Goal: Task Accomplishment & Management: Complete application form

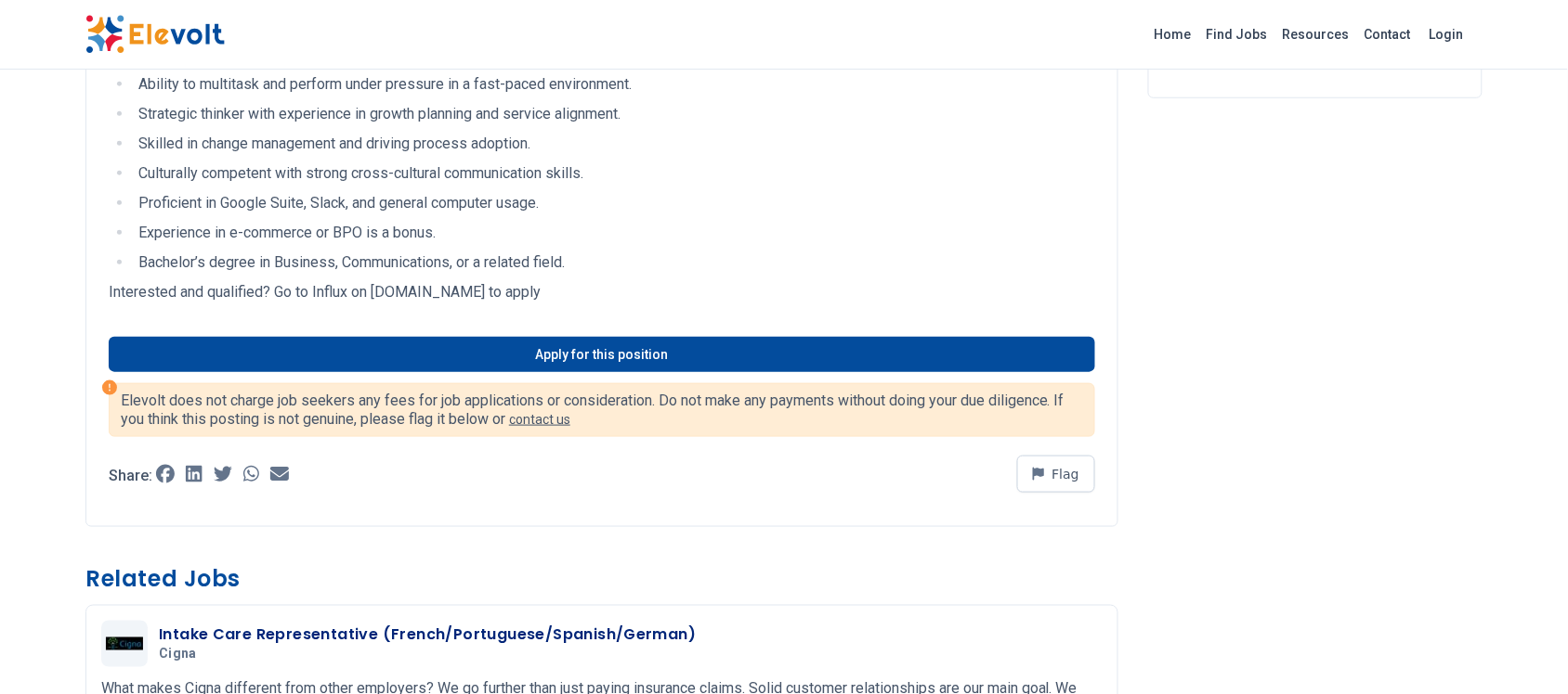
scroll to position [348, 0]
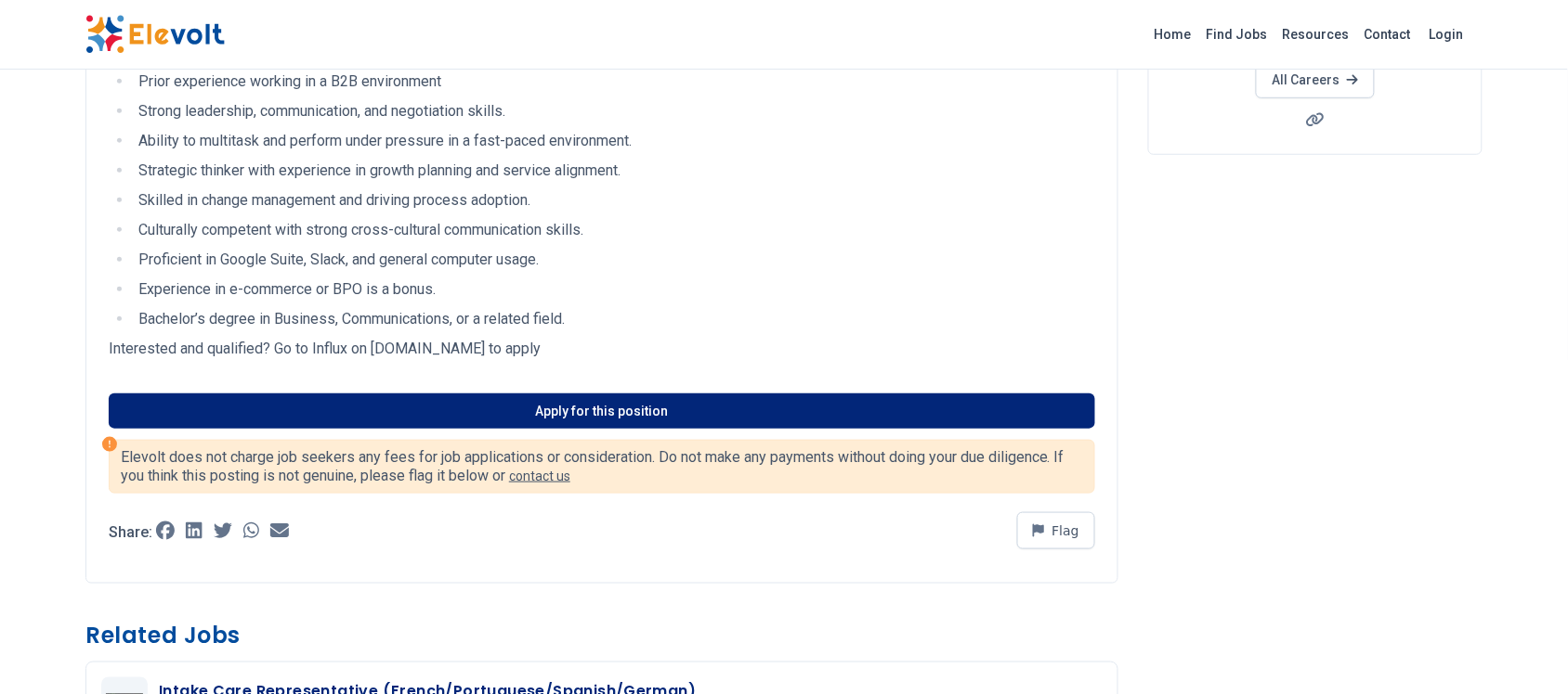
click at [606, 406] on link "Apply for this position" at bounding box center [602, 412] width 986 height 35
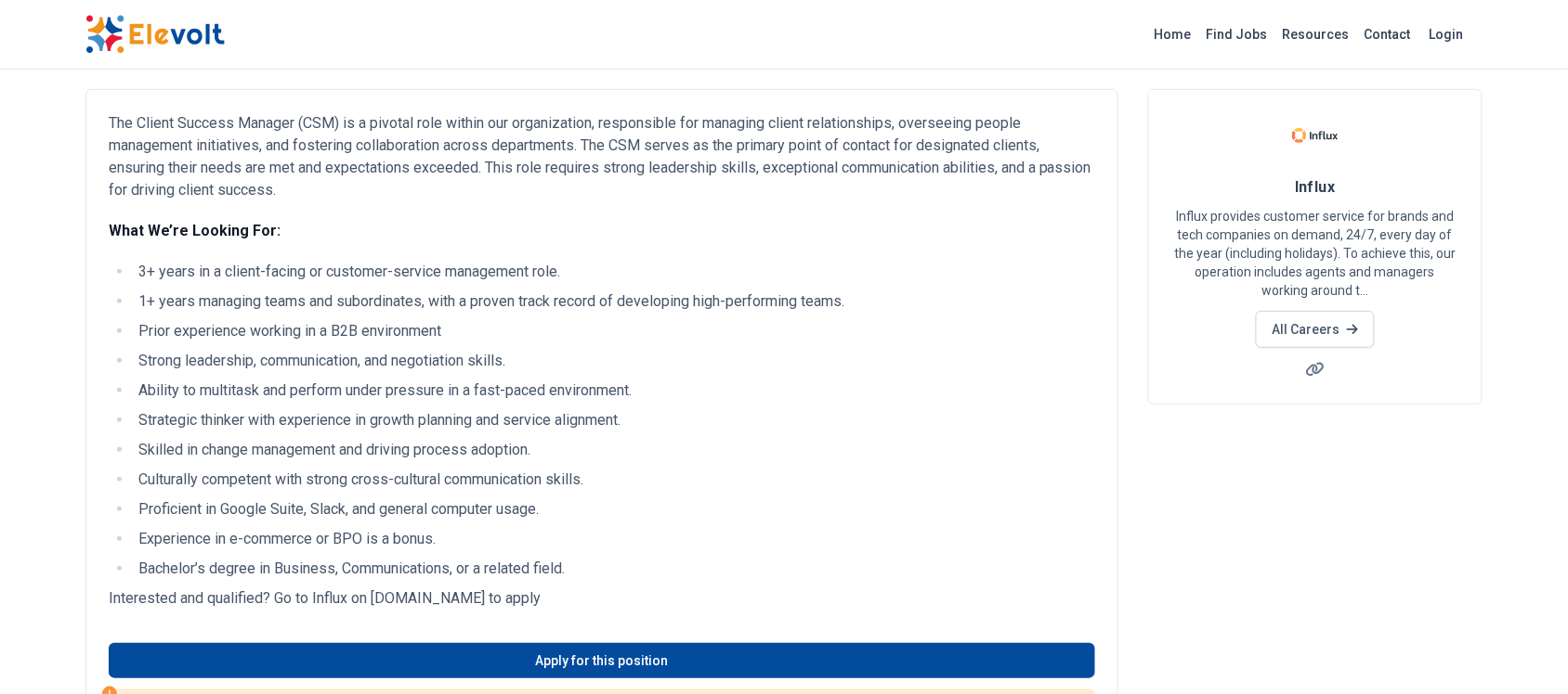
scroll to position [0, 0]
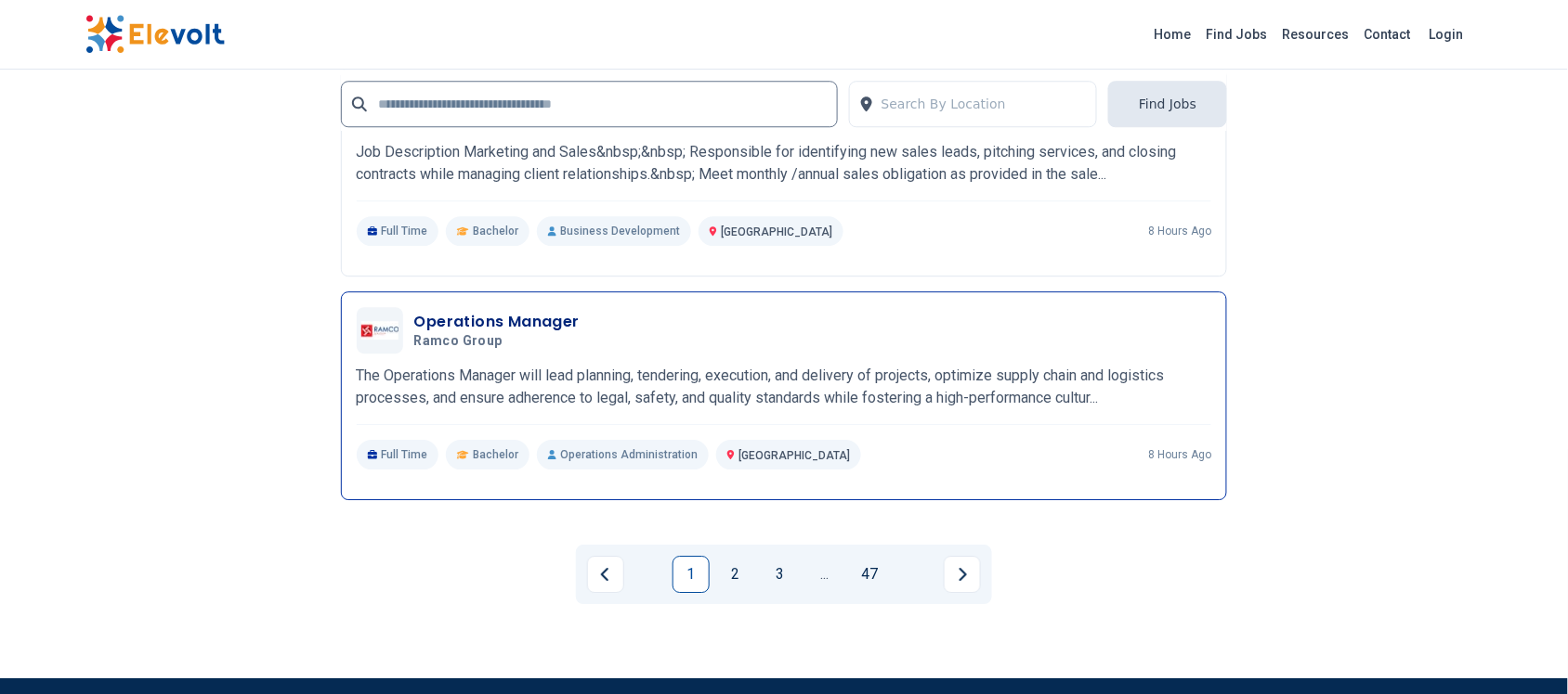
scroll to position [3597, 0]
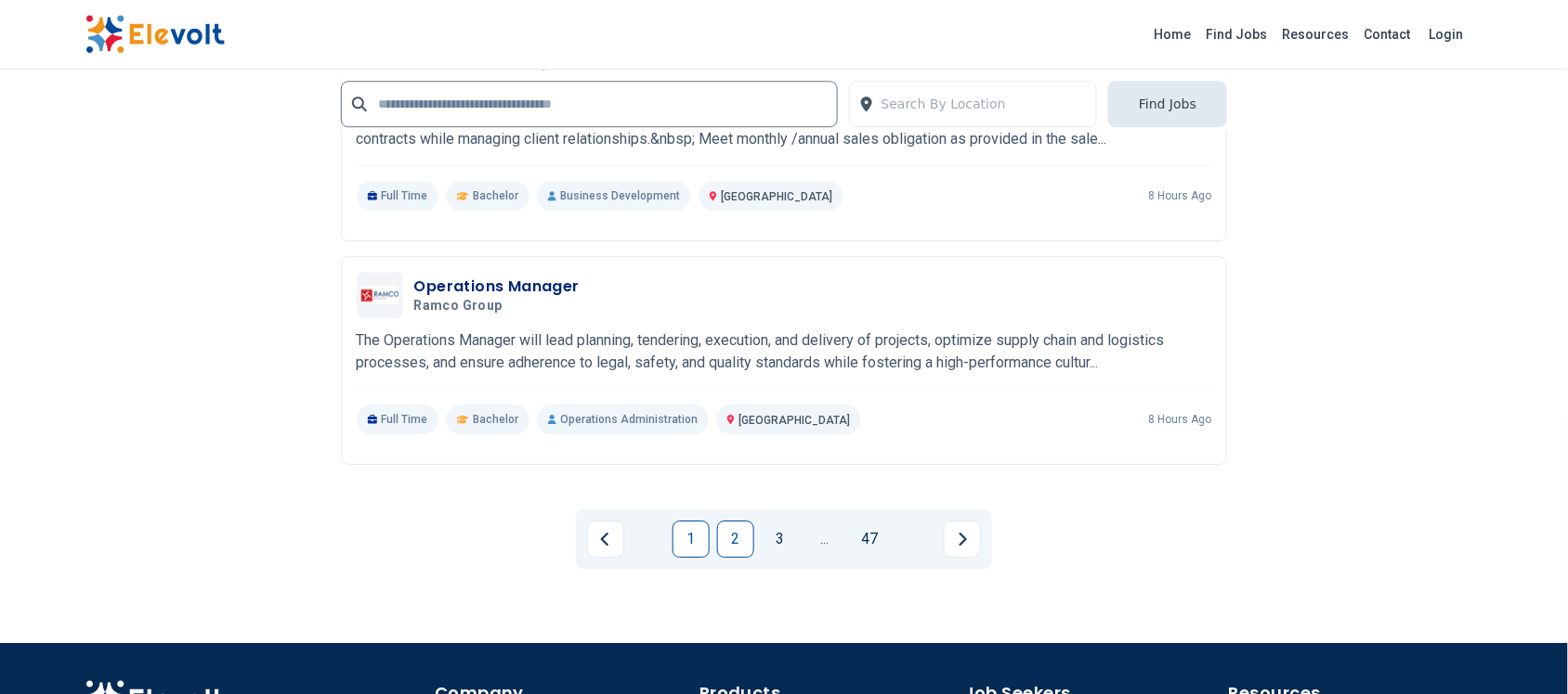
click at [735, 522] on link "2" at bounding box center [735, 540] width 37 height 37
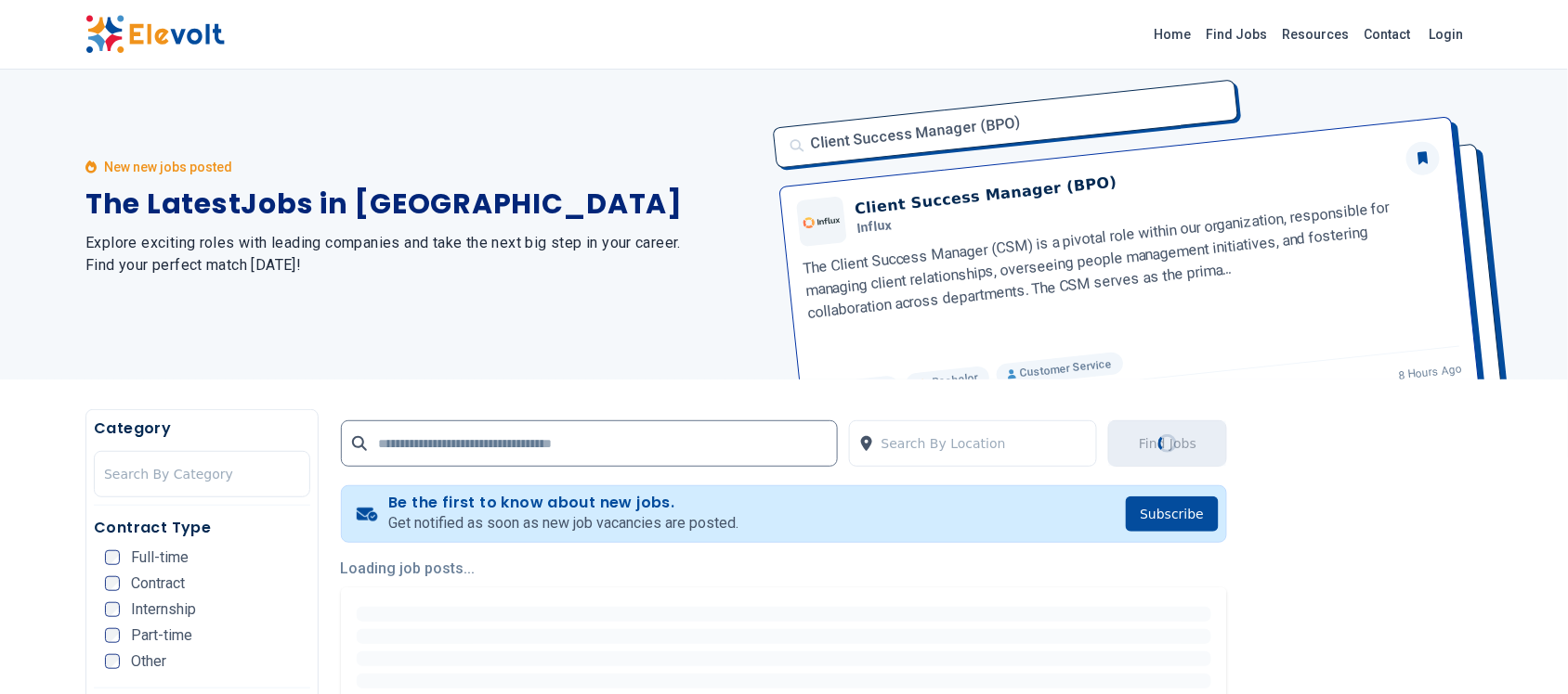
scroll to position [0, 0]
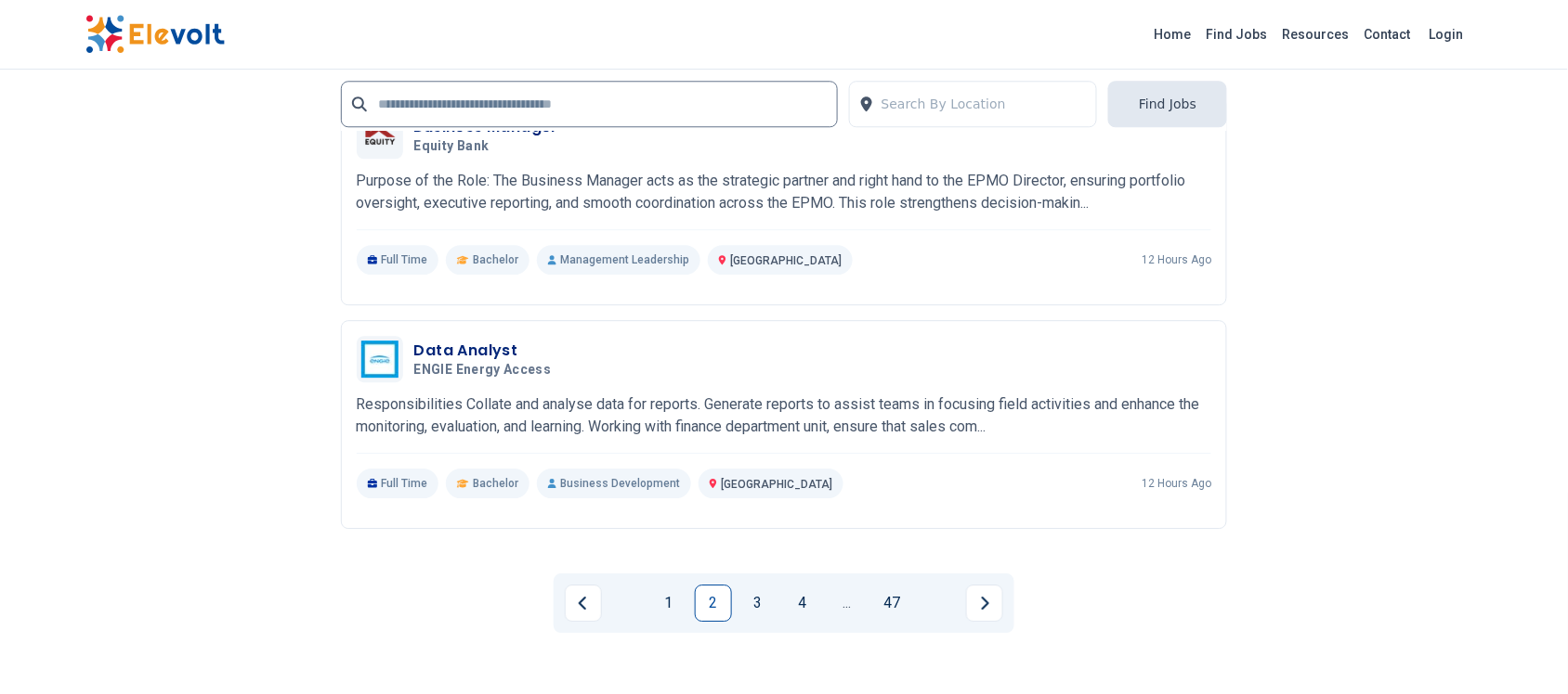
scroll to position [3597, 0]
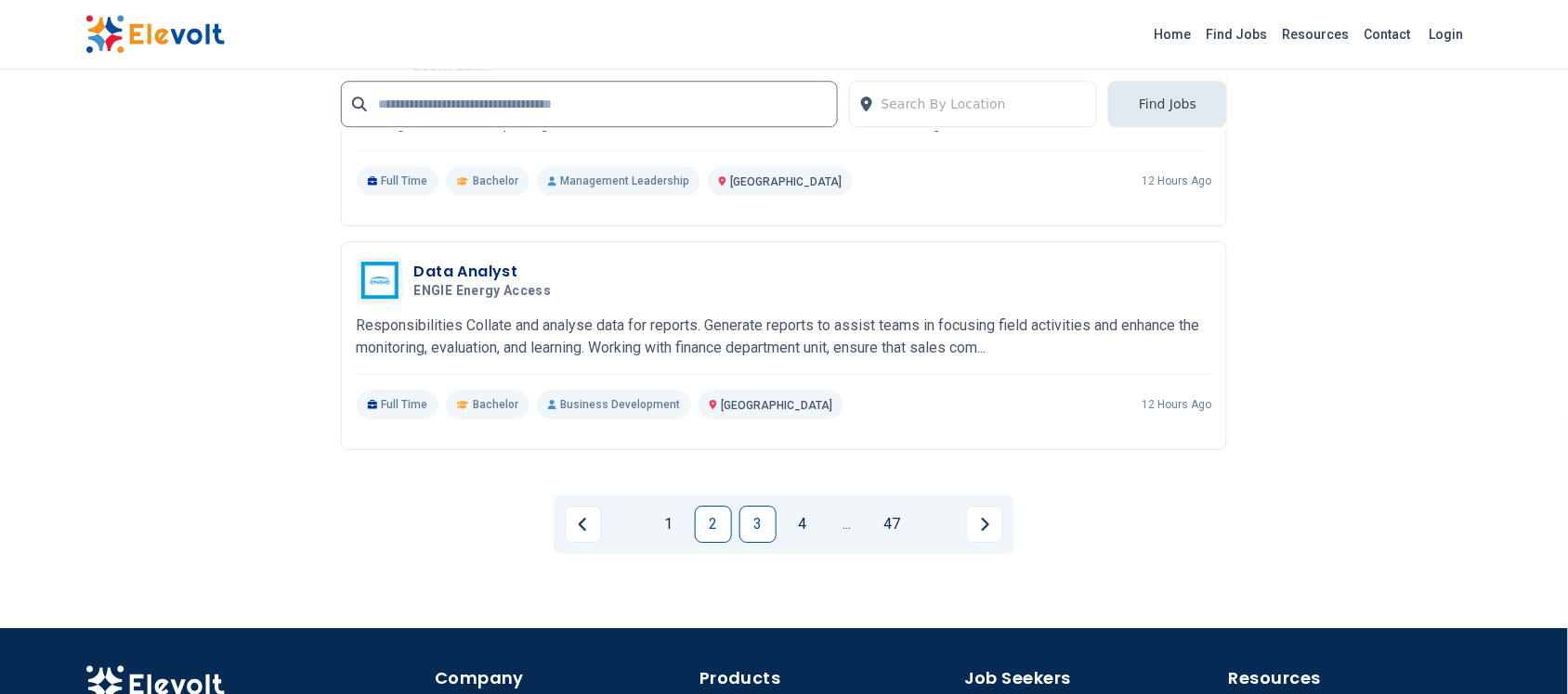
click at [748, 531] on link "3" at bounding box center [757, 524] width 37 height 37
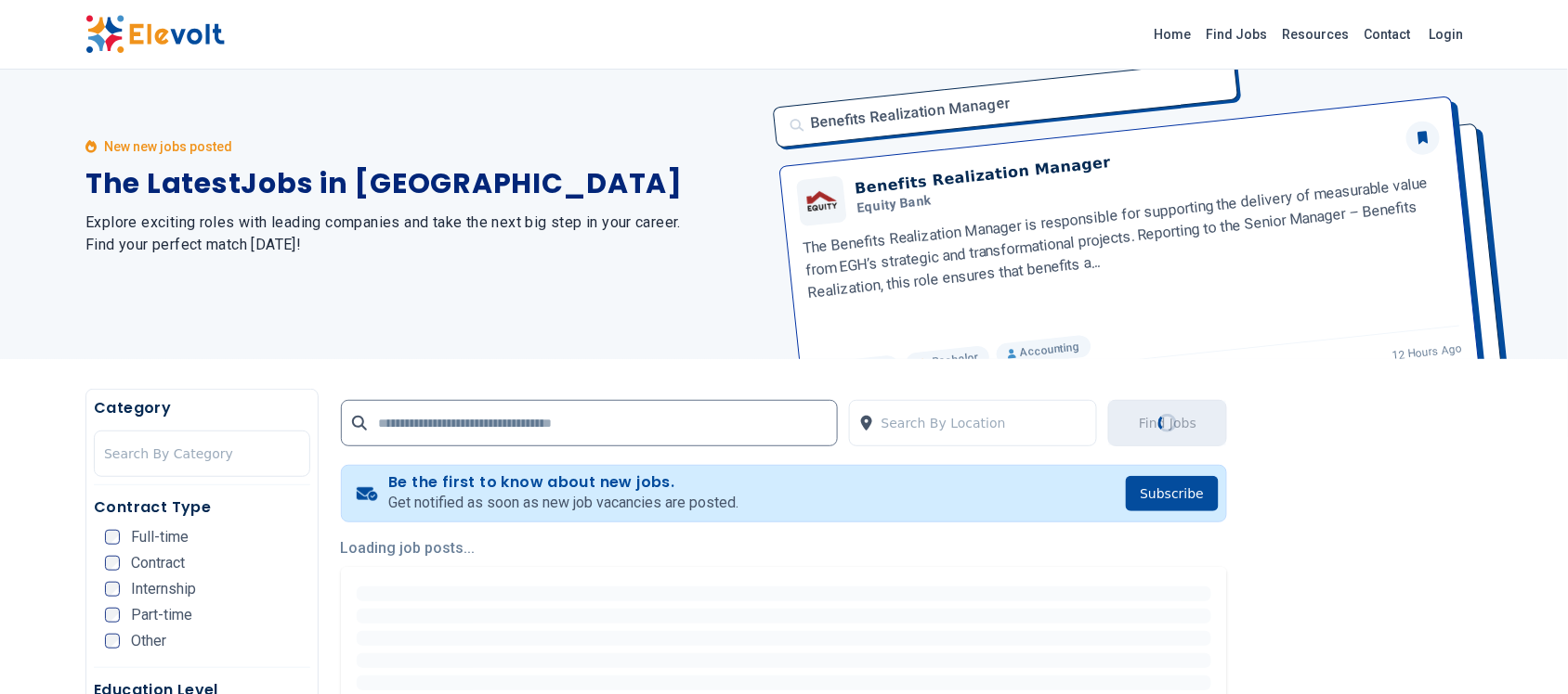
scroll to position [0, 0]
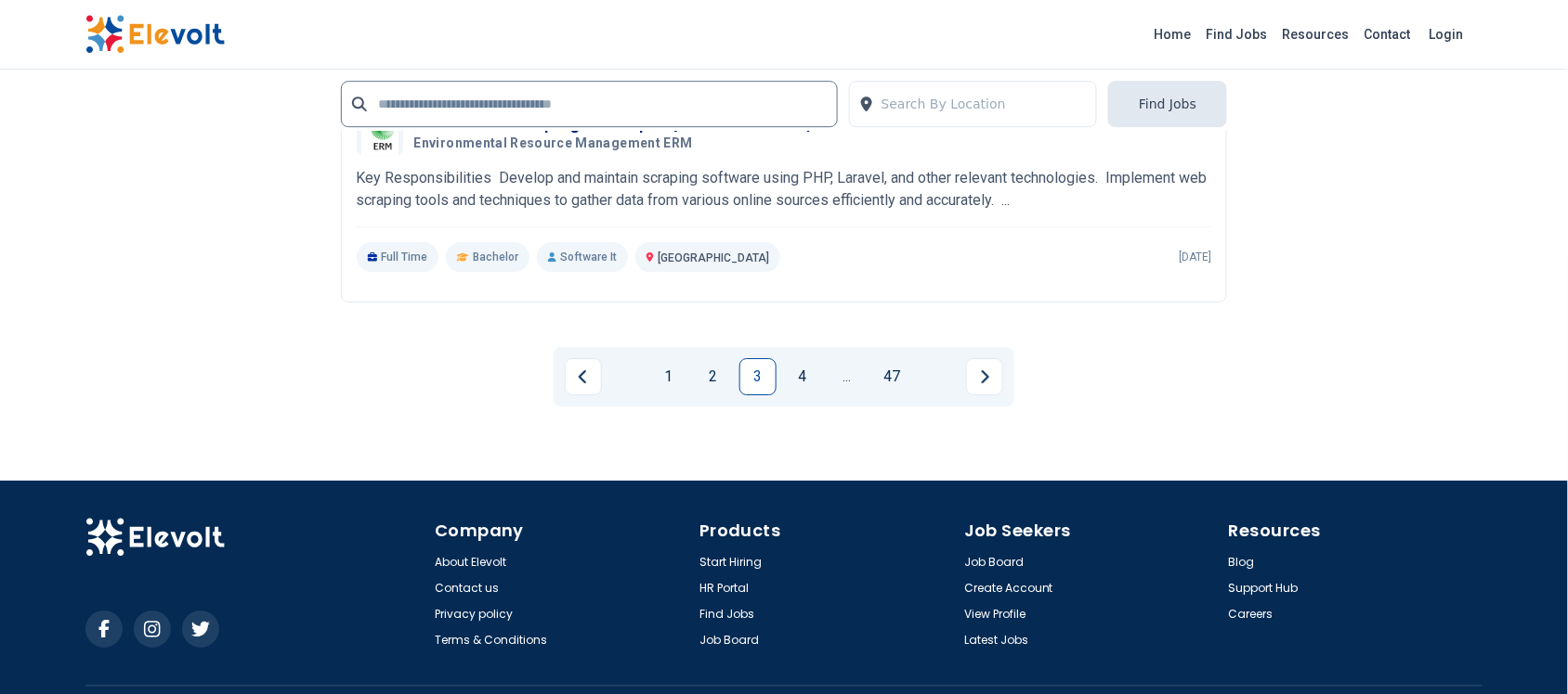
scroll to position [3793, 0]
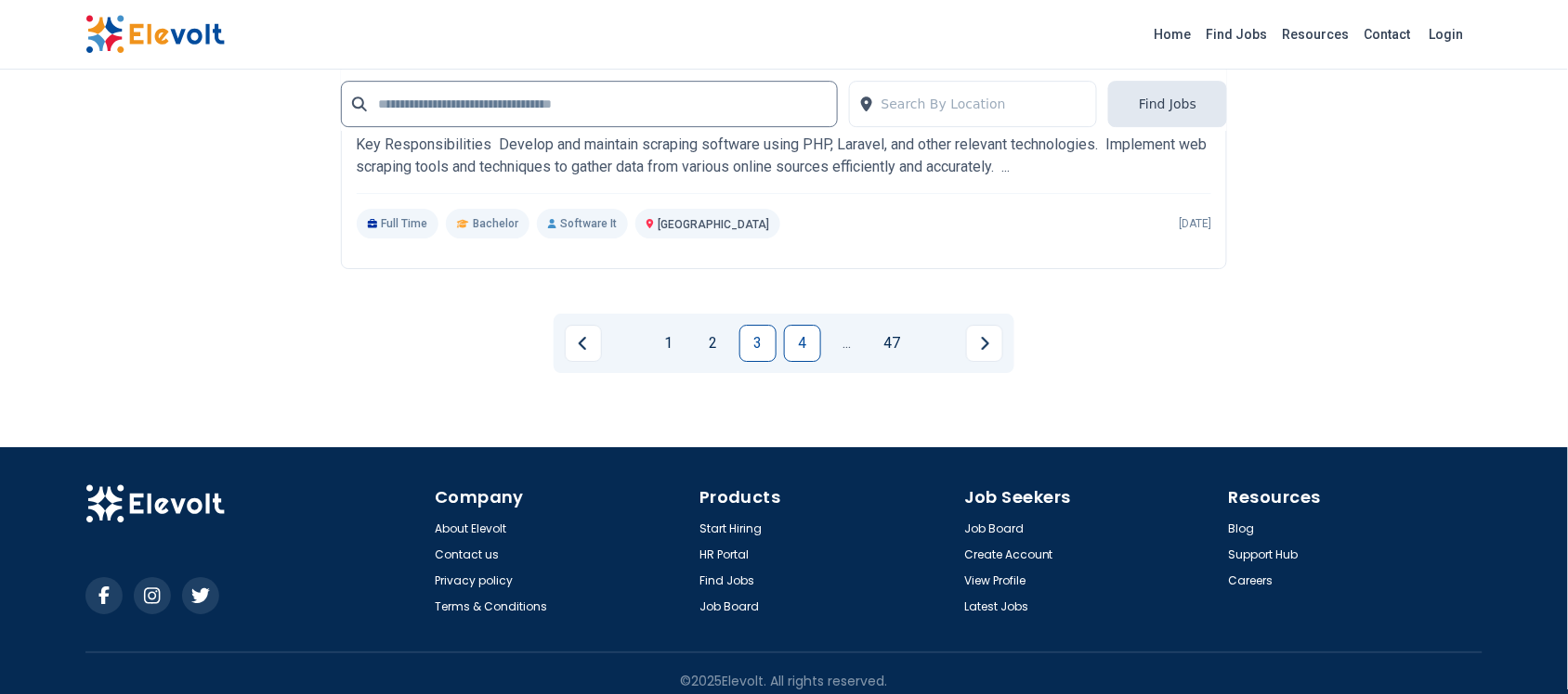
click at [811, 335] on link "4" at bounding box center [802, 344] width 37 height 37
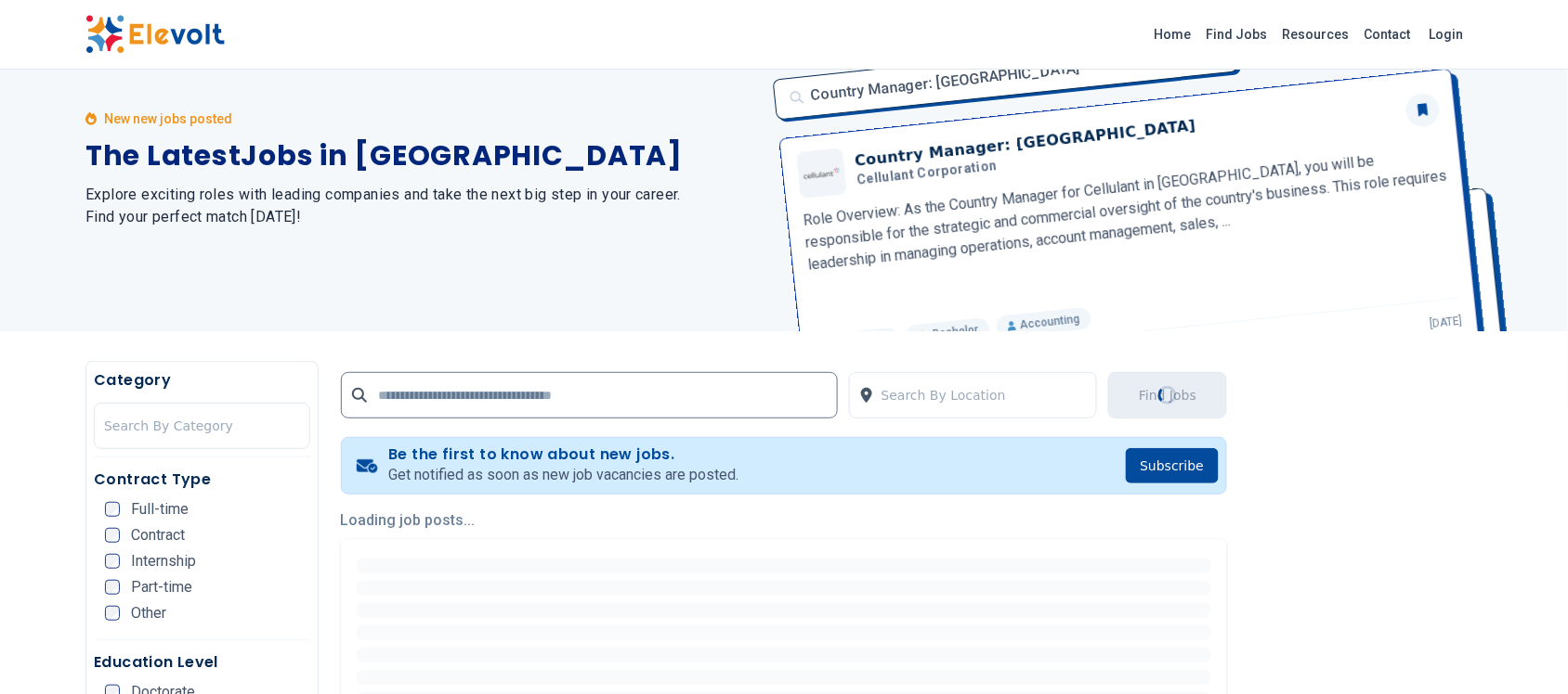
scroll to position [0, 0]
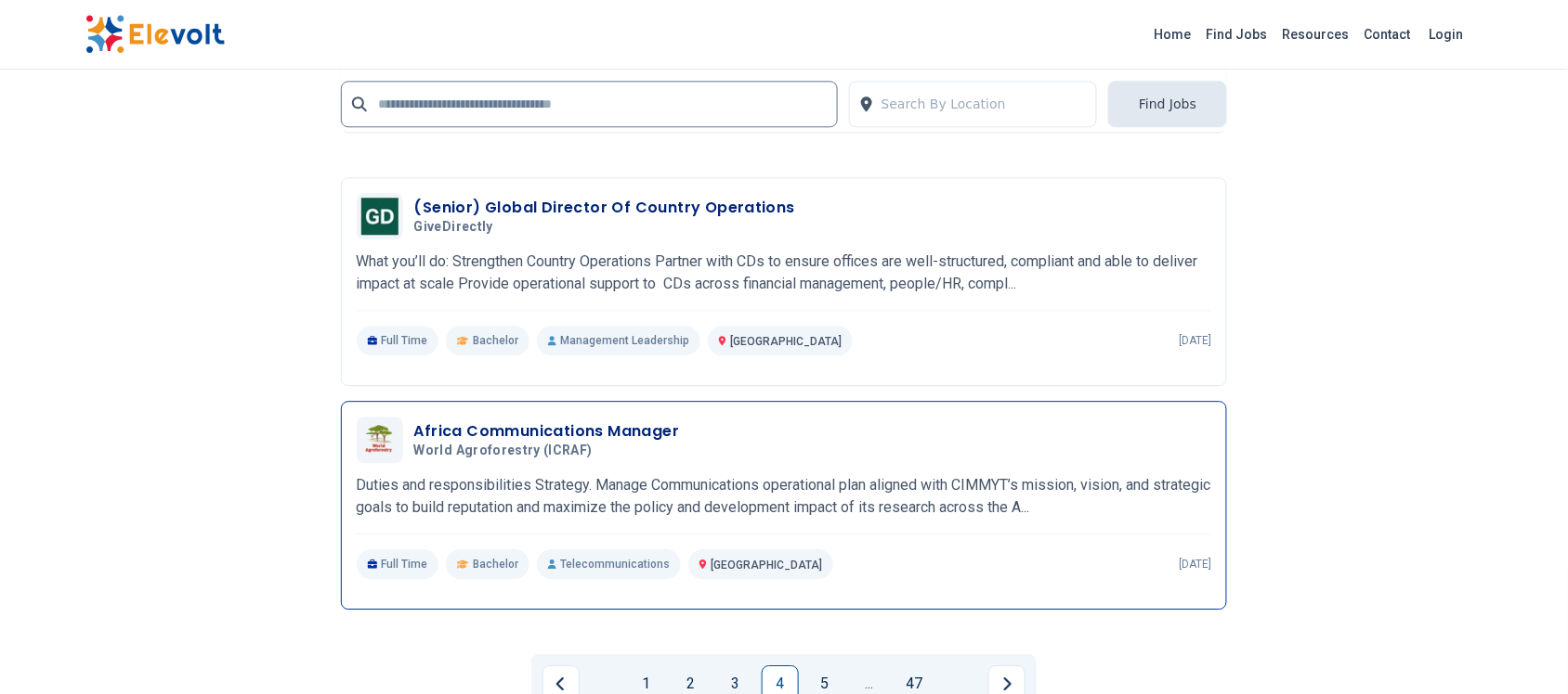
scroll to position [3793, 0]
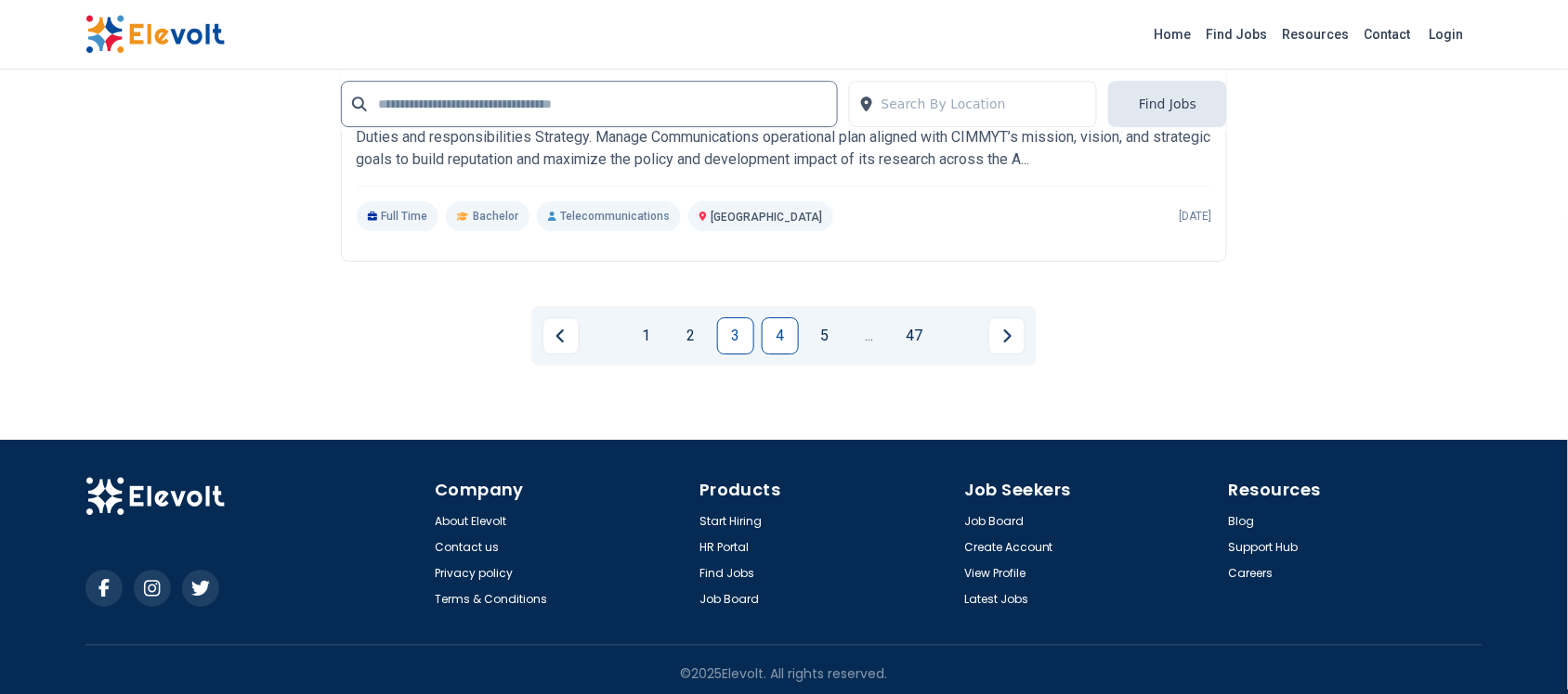
click at [744, 331] on link "3" at bounding box center [735, 336] width 37 height 37
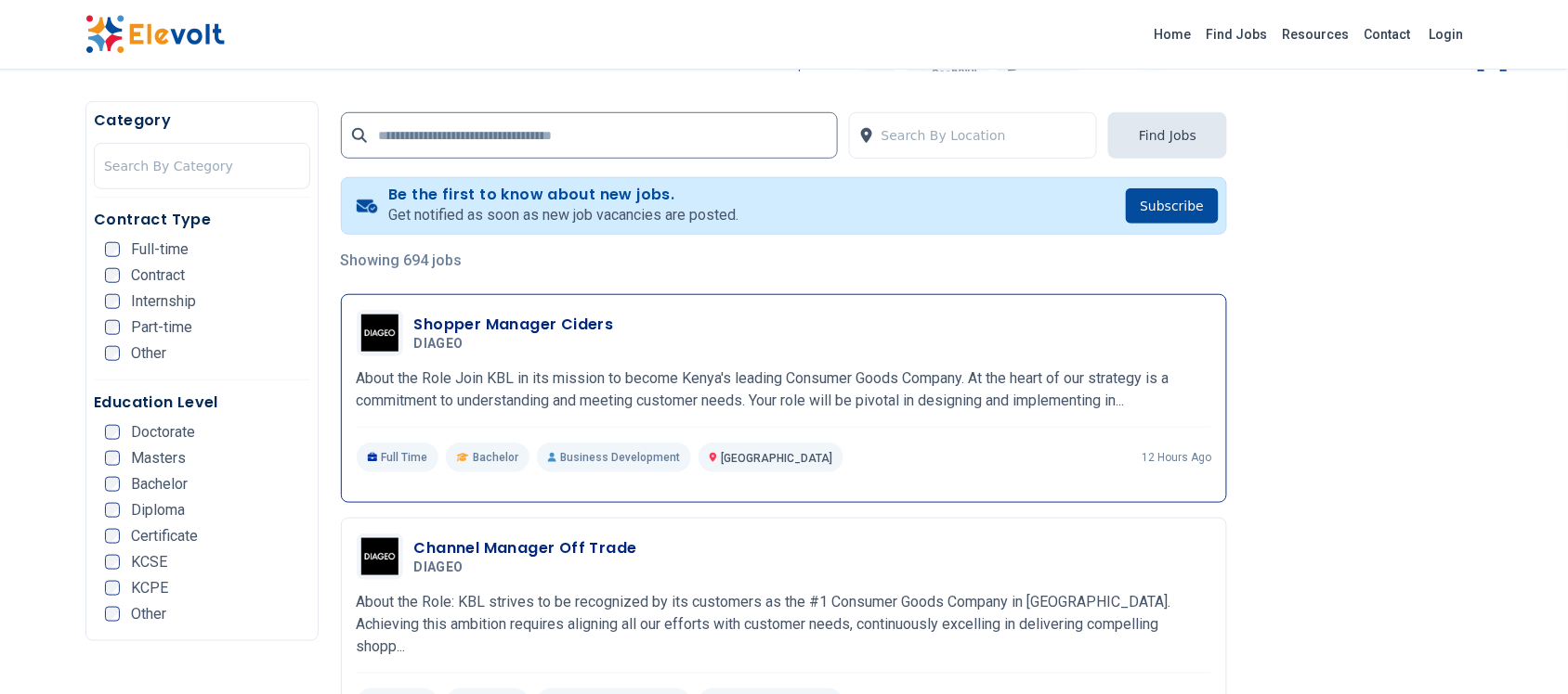
scroll to position [348, 0]
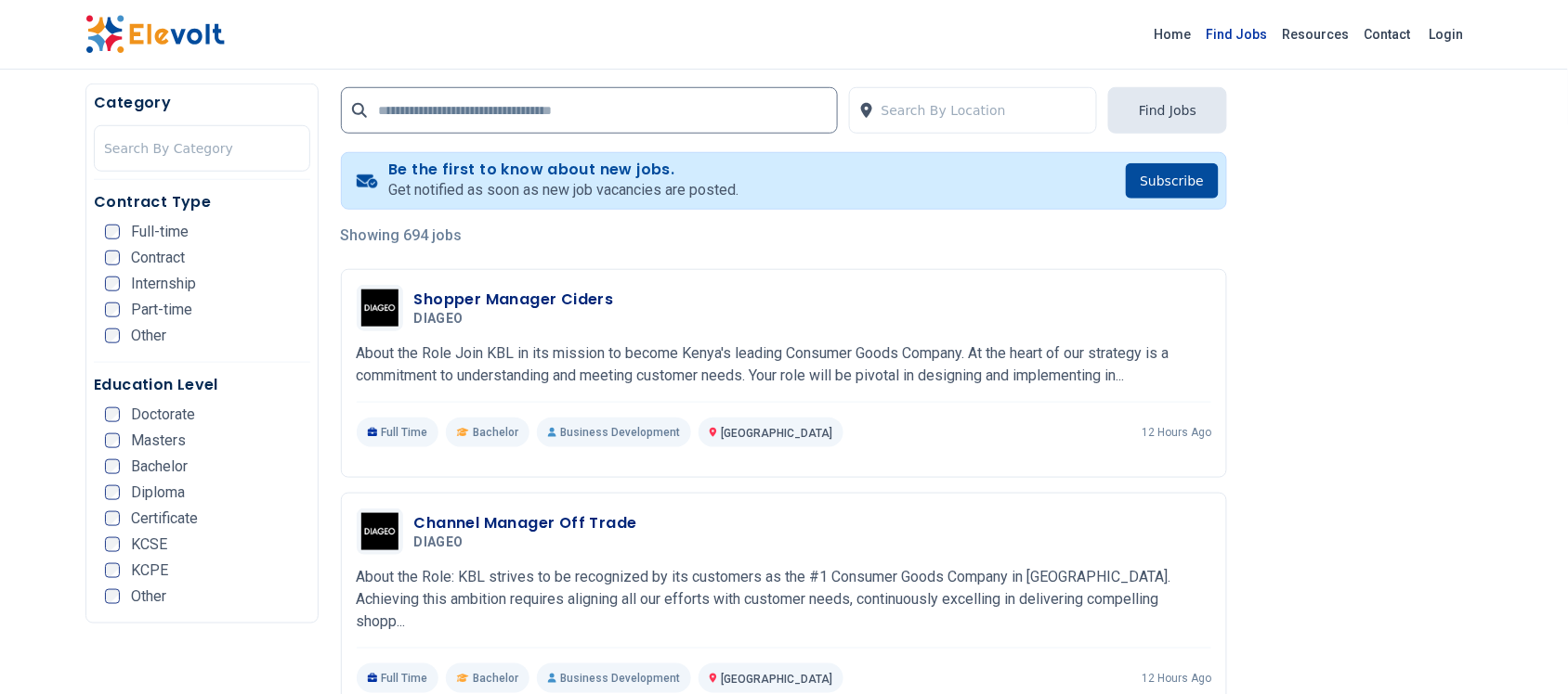
click at [1242, 34] on link "Find Jobs" at bounding box center [1237, 34] width 76 height 30
